Goal: Task Accomplishment & Management: Use online tool/utility

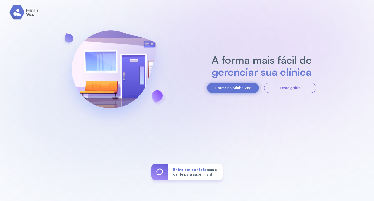
click at [239, 85] on button "Entrar no Minha Vez" at bounding box center [233, 88] width 52 height 10
click at [237, 84] on button "Entrar no Minha Vez" at bounding box center [233, 88] width 52 height 10
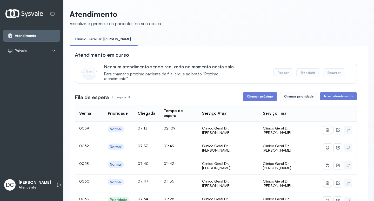
scroll to position [78, 0]
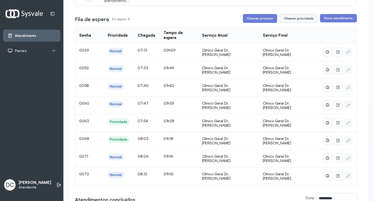
click at [289, 20] on button "Chamar prioridade" at bounding box center [299, 18] width 38 height 9
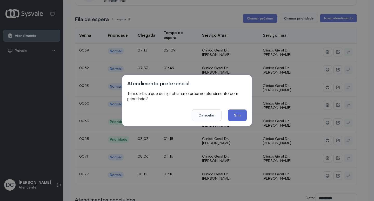
click at [233, 117] on button "Sim" at bounding box center [237, 114] width 19 height 11
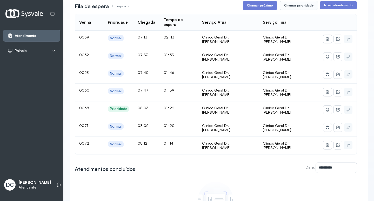
scroll to position [104, 0]
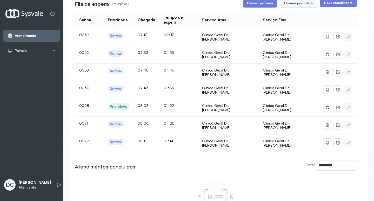
click at [297, 6] on button "Chamar prioridade" at bounding box center [299, 3] width 38 height 9
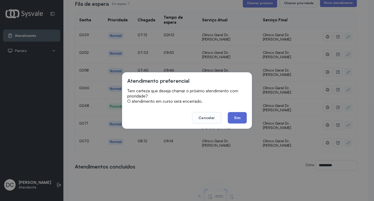
click at [236, 121] on button "Sim" at bounding box center [237, 117] width 19 height 11
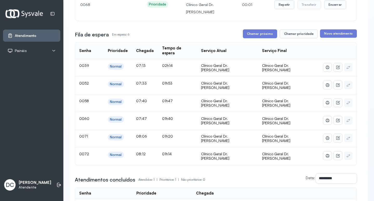
scroll to position [0, 0]
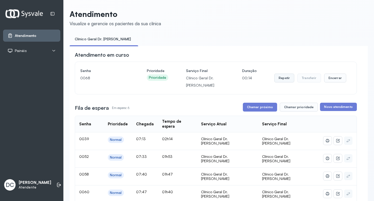
click at [285, 75] on button "Repetir" at bounding box center [284, 77] width 20 height 9
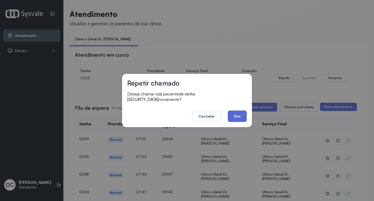
click at [232, 117] on button "Sim" at bounding box center [237, 115] width 19 height 11
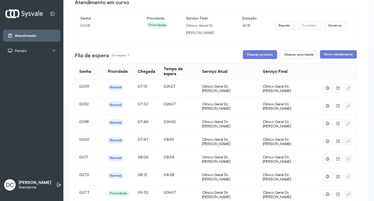
scroll to position [52, 0]
click at [264, 58] on button "Chamar próximo" at bounding box center [260, 54] width 34 height 9
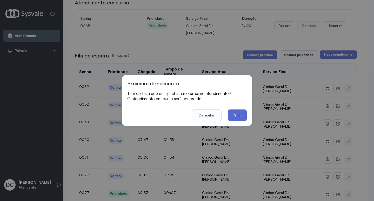
click at [235, 116] on button "Sim" at bounding box center [237, 114] width 19 height 11
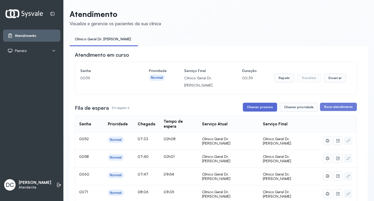
click at [250, 111] on button "Chamar próximo" at bounding box center [260, 107] width 34 height 9
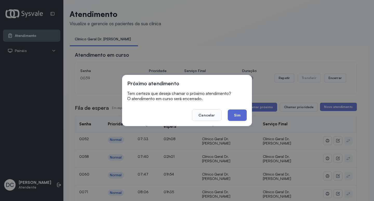
click at [233, 118] on button "Sim" at bounding box center [237, 114] width 19 height 11
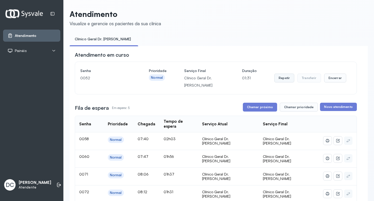
click at [281, 79] on button "Repetir" at bounding box center [284, 77] width 20 height 9
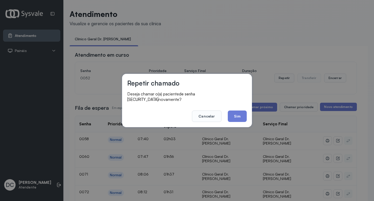
click at [247, 114] on div "Repetir chamado Deseja chamar o(a) paciente de senha 0052 novamente? Cancelar S…" at bounding box center [187, 100] width 130 height 53
click at [239, 114] on button "Sim" at bounding box center [237, 115] width 19 height 11
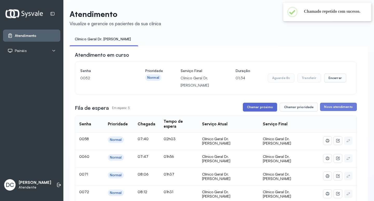
click at [258, 109] on button "Chamar próximo" at bounding box center [260, 107] width 34 height 9
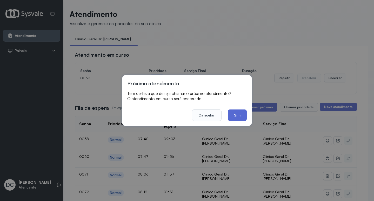
click at [234, 116] on button "Sim" at bounding box center [237, 114] width 19 height 11
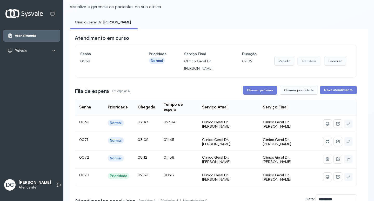
scroll to position [26, 0]
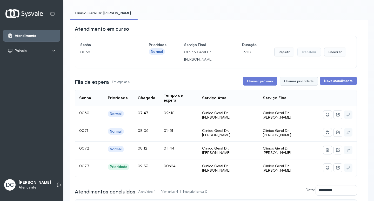
click at [292, 83] on button "Chamar prioridade" at bounding box center [299, 81] width 38 height 9
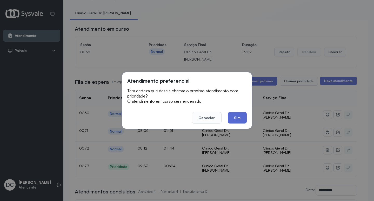
click at [241, 119] on button "Sim" at bounding box center [237, 117] width 19 height 11
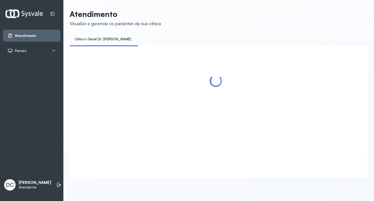
scroll to position [0, 0]
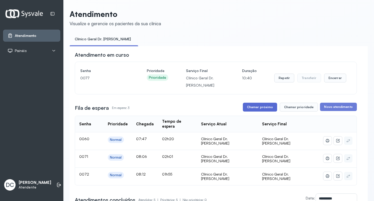
click at [255, 111] on button "Chamar próximo" at bounding box center [260, 107] width 34 height 9
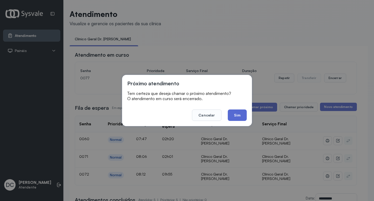
click at [240, 117] on button "Sim" at bounding box center [237, 114] width 19 height 11
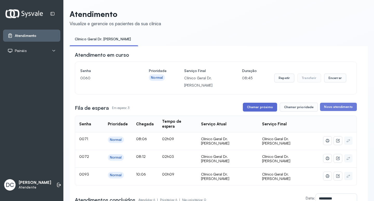
click at [257, 107] on button "Chamar próximo" at bounding box center [260, 107] width 34 height 9
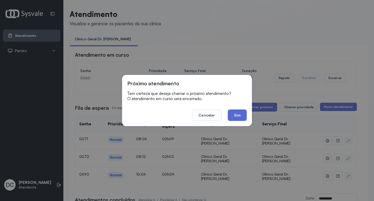
click at [236, 117] on button "Sim" at bounding box center [237, 114] width 19 height 11
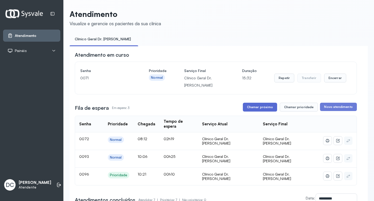
click at [266, 111] on button "Chamar próximo" at bounding box center [260, 107] width 34 height 9
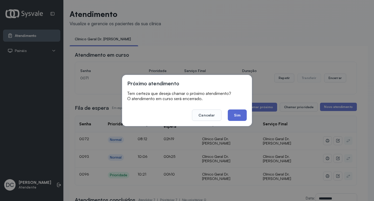
click at [232, 118] on button "Sim" at bounding box center [237, 114] width 19 height 11
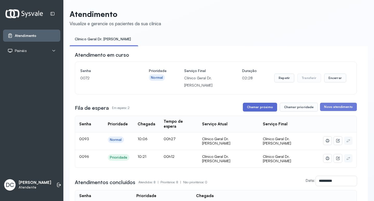
click at [260, 107] on button "Chamar próximo" at bounding box center [260, 107] width 34 height 9
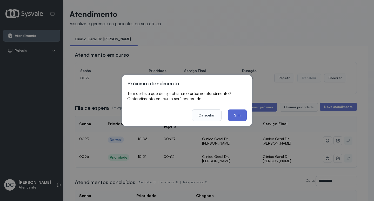
click at [238, 113] on button "Sim" at bounding box center [237, 114] width 19 height 11
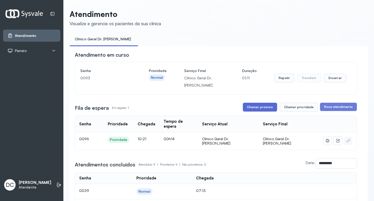
click at [250, 108] on button "Chamar próximo" at bounding box center [260, 107] width 34 height 9
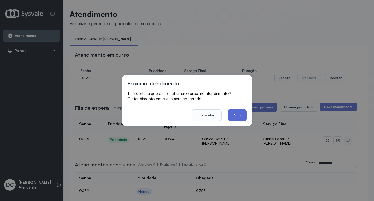
click at [237, 116] on button "Sim" at bounding box center [237, 114] width 19 height 11
